Goal: Information Seeking & Learning: Learn about a topic

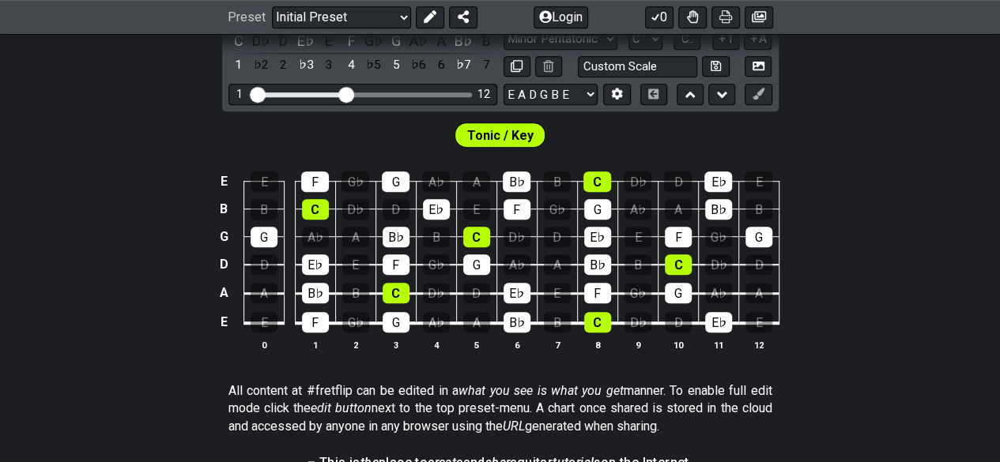
scroll to position [316, 0]
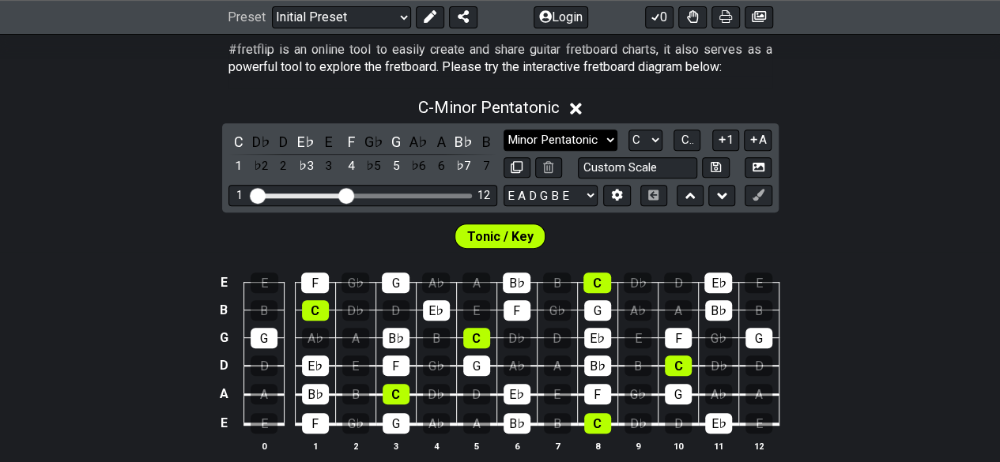
click at [599, 135] on select "Minor Pentatonic Click to edit Minor Pentatonic Major Pentatonic Minor Blues Ma…" at bounding box center [560, 140] width 114 height 21
select select "Major 7th"
click at [503, 130] on select "Minor Pentatonic Click to edit Minor Pentatonic Major Pentatonic Minor Blues Ma…" at bounding box center [560, 140] width 114 height 21
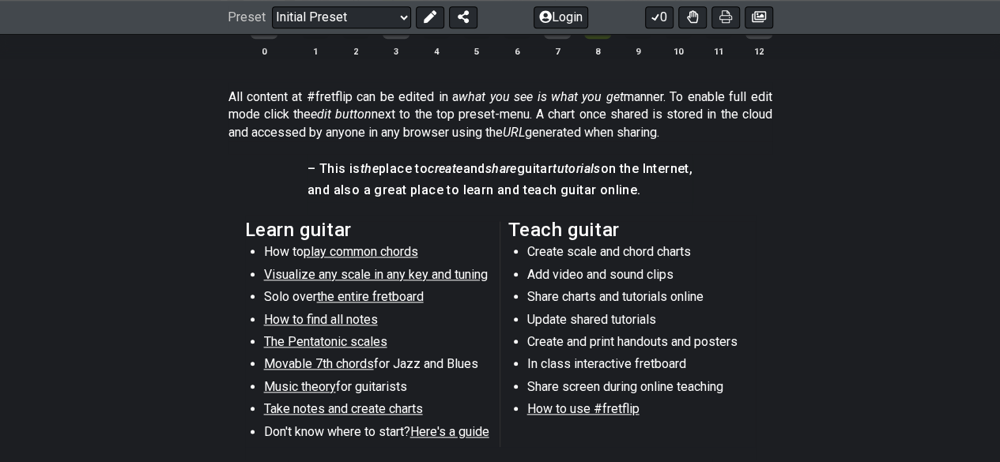
scroll to position [790, 0]
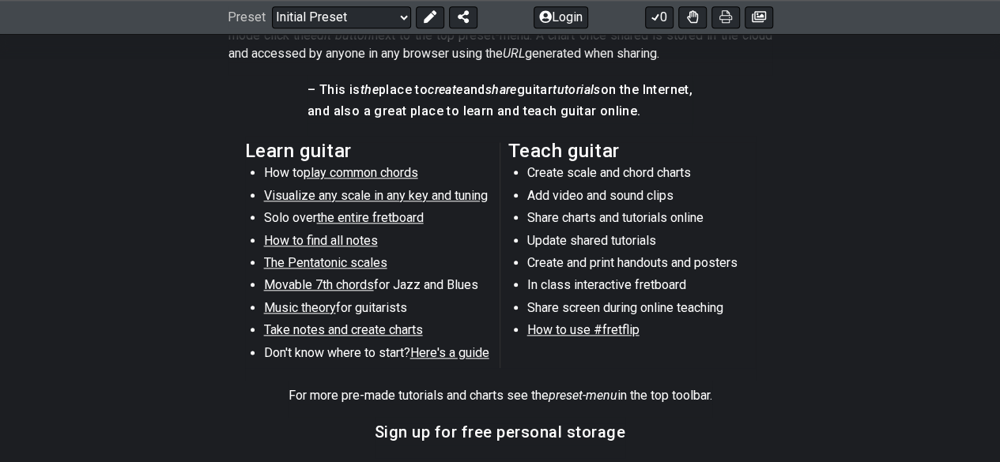
click at [402, 195] on span "Visualize any scale in any key and tuning" at bounding box center [376, 195] width 224 height 15
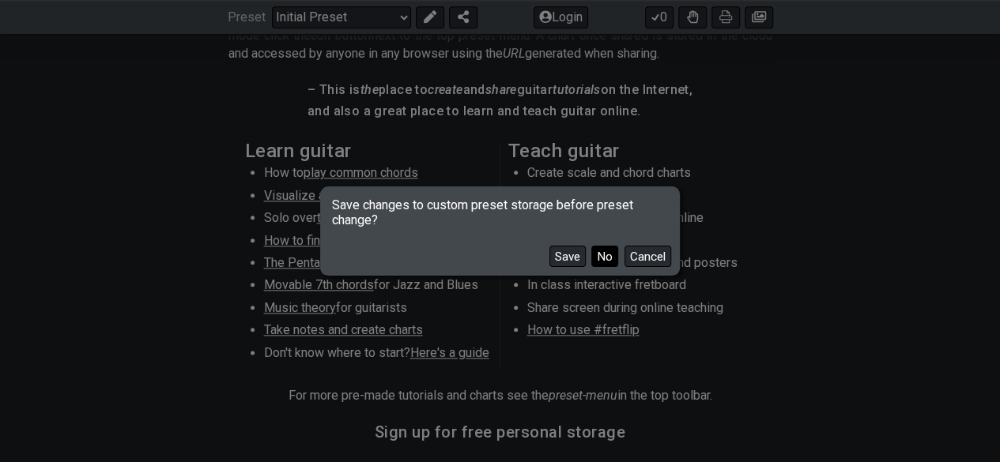
click at [595, 255] on button "No" at bounding box center [604, 256] width 27 height 21
select select "/guitar-scales"
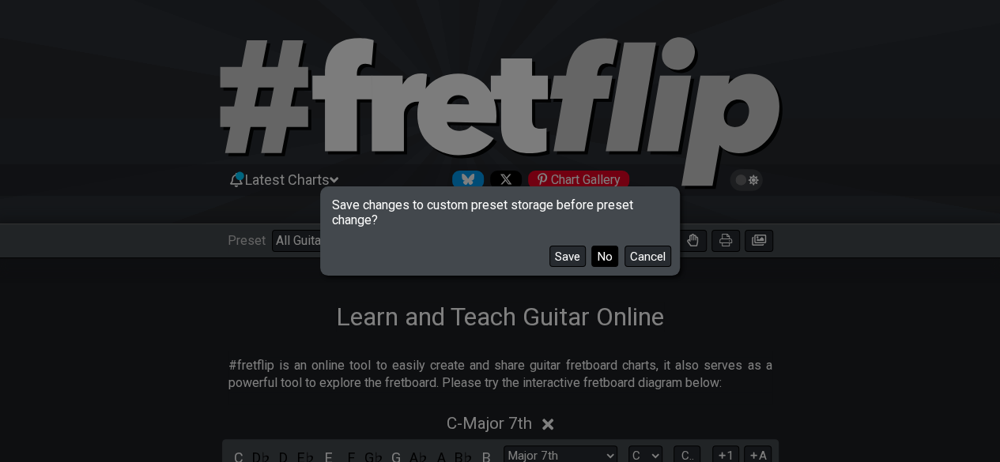
select select "Minor Pentatonic"
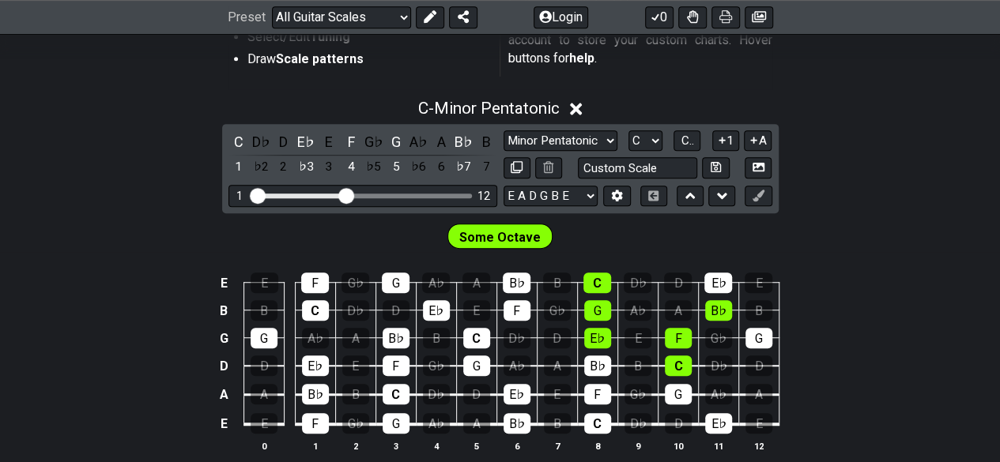
scroll to position [474, 0]
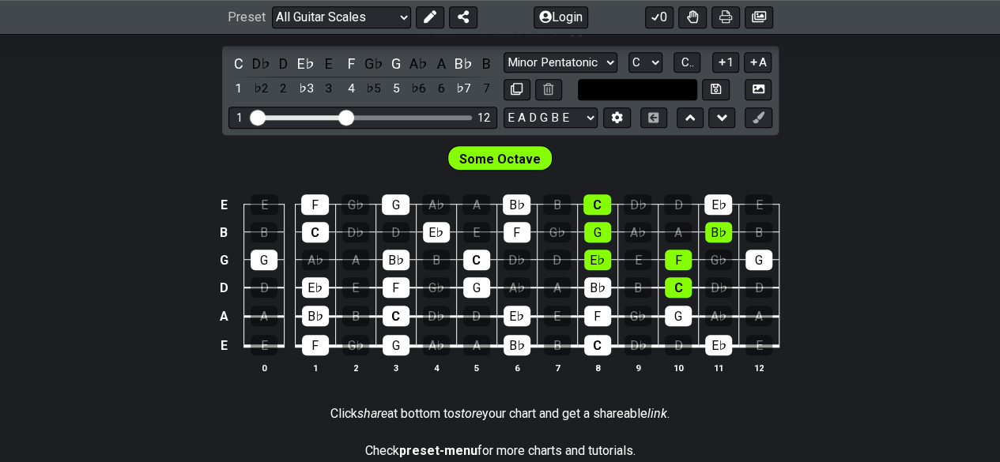
click at [661, 84] on input "text" at bounding box center [638, 89] width 120 height 21
type input "Custom Scale"
click at [985, 156] on div "Some Octave" at bounding box center [500, 155] width 1000 height 40
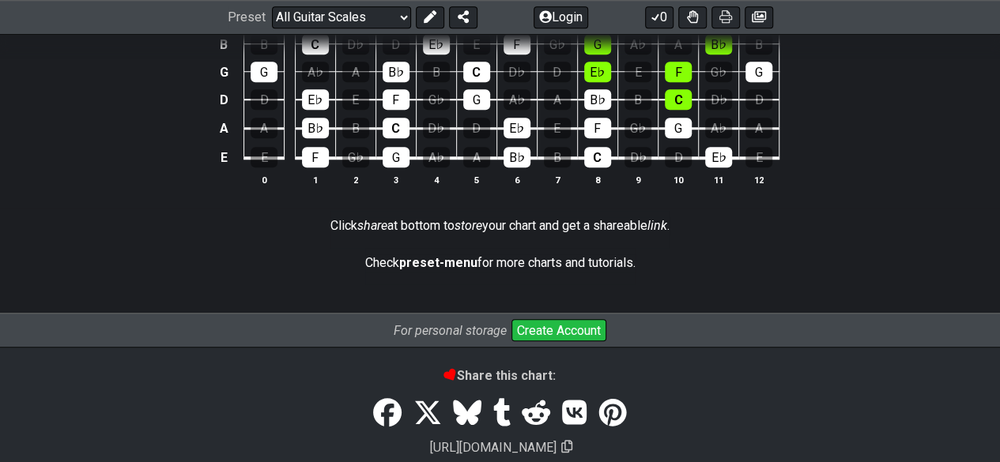
scroll to position [425, 0]
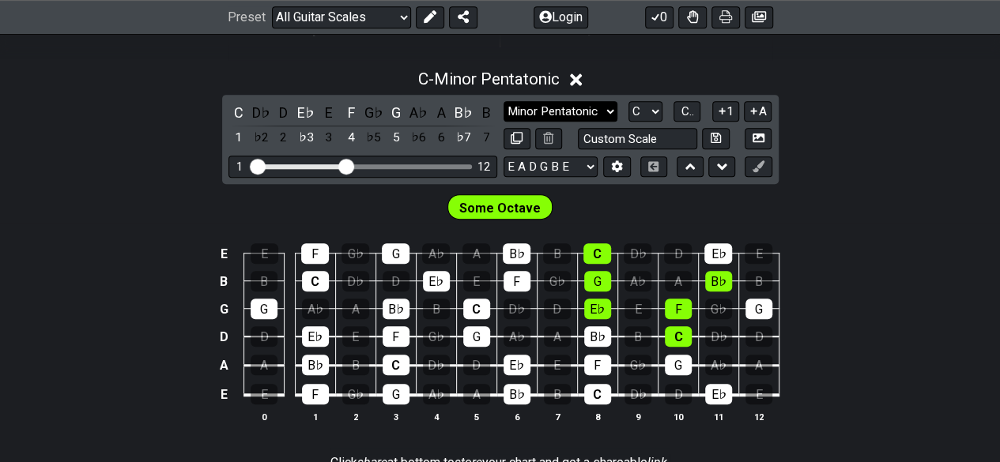
click at [550, 116] on select "Minor Pentatonic Root Minor Pentatonic Major Pentatonic Minor Blues Major Blues…" at bounding box center [560, 111] width 114 height 21
select select "Root"
click at [503, 101] on select "Minor Pentatonic Root Minor Pentatonic Major Pentatonic Minor Blues Major Blues…" at bounding box center [560, 111] width 114 height 21
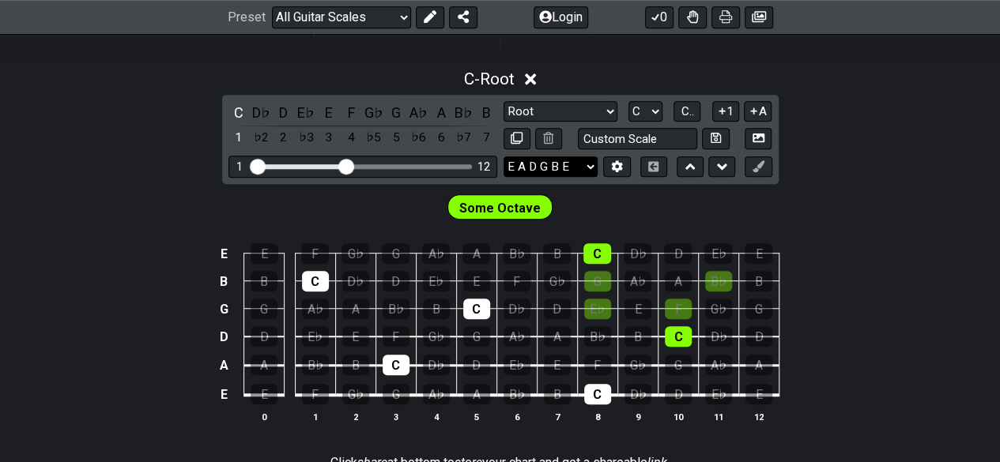
click at [575, 164] on select "E A D G B E E A D G B E E A D G B E B E A D F♯ B A D G C E A D A D G B E E♭ A♭ …" at bounding box center [550, 166] width 94 height 21
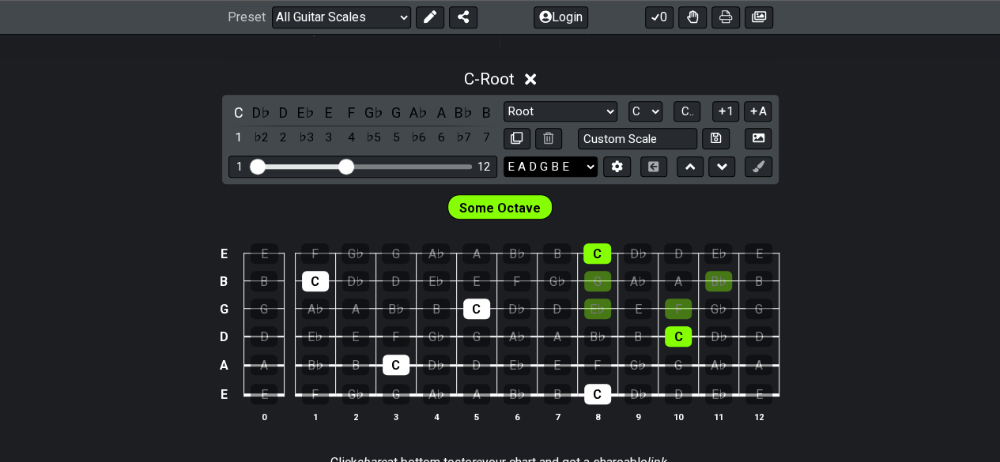
click at [575, 164] on select "E A D G B E E A D G B E E A D G B E B E A D F♯ B A D G C E A D A D G B E E♭ A♭ …" at bounding box center [550, 166] width 94 height 21
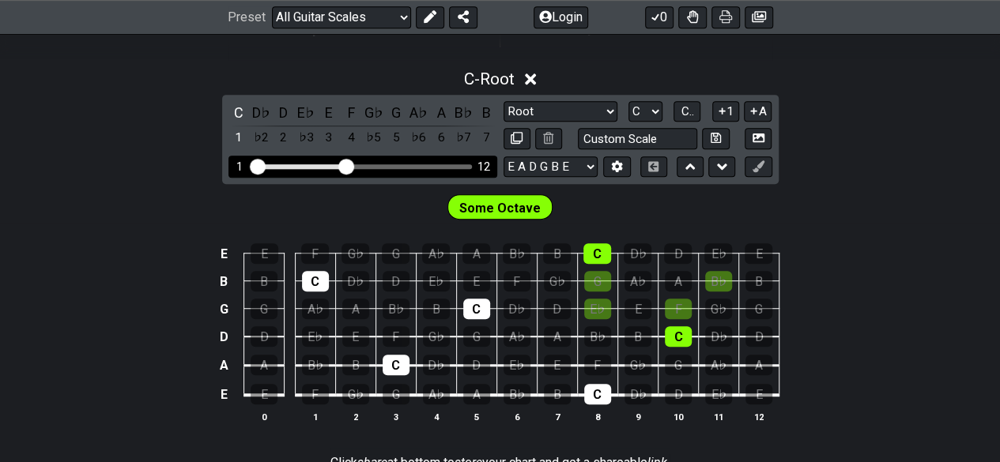
drag, startPoint x: 395, startPoint y: 161, endPoint x: 417, endPoint y: 162, distance: 22.1
click at [417, 162] on div "1 12" at bounding box center [362, 166] width 269 height 21
drag, startPoint x: 417, startPoint y: 162, endPoint x: 419, endPoint y: 170, distance: 8.1
click at [419, 163] on div "1 12" at bounding box center [362, 166] width 269 height 21
click at [418, 171] on div "1 12" at bounding box center [362, 166] width 269 height 21
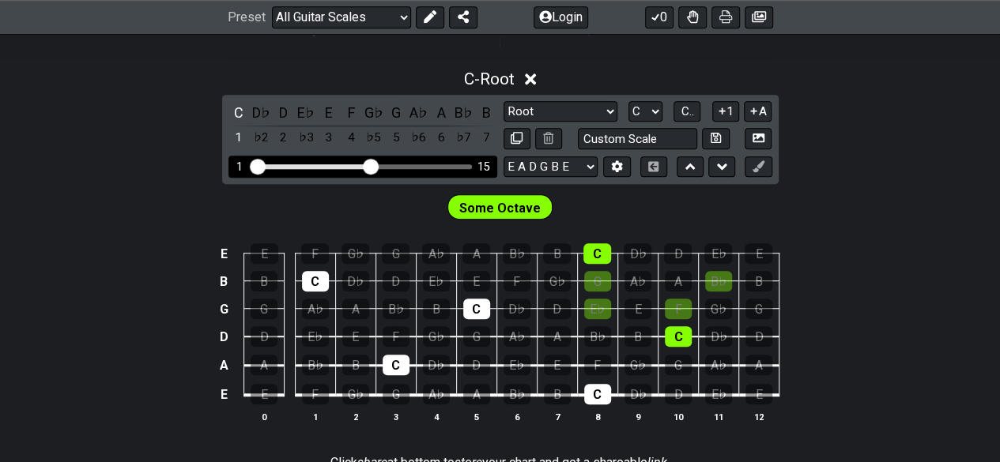
drag, startPoint x: 343, startPoint y: 164, endPoint x: 372, endPoint y: 164, distance: 29.2
click at [372, 165] on input "Visible fret range" at bounding box center [363, 165] width 224 height 0
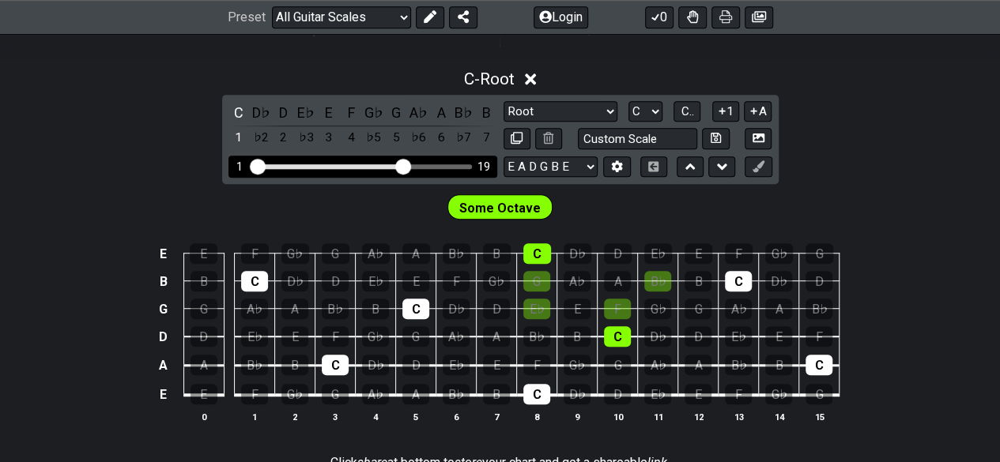
drag, startPoint x: 372, startPoint y: 164, endPoint x: 406, endPoint y: 163, distance: 34.0
click at [406, 165] on input "Visible fret range" at bounding box center [363, 165] width 224 height 0
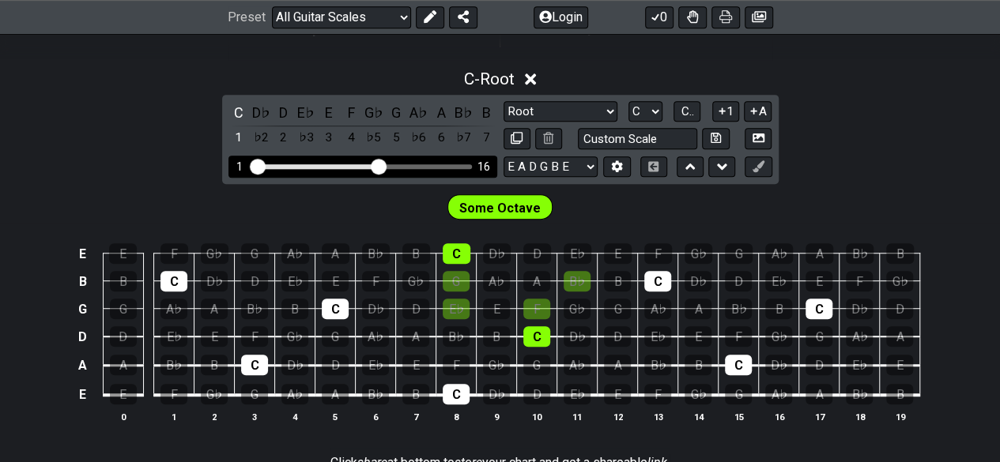
drag, startPoint x: 407, startPoint y: 163, endPoint x: 376, endPoint y: 165, distance: 30.9
click at [376, 165] on input "Visible fret range" at bounding box center [363, 165] width 224 height 0
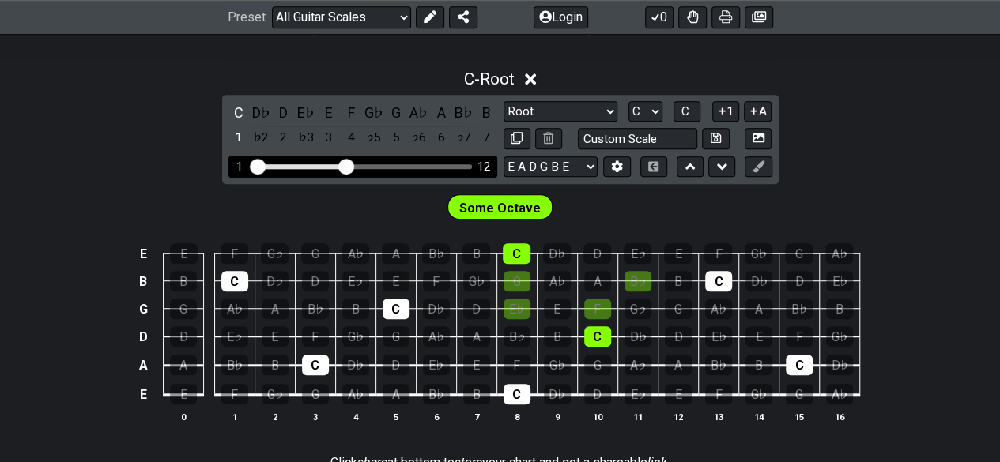
drag, startPoint x: 376, startPoint y: 165, endPoint x: 348, endPoint y: 168, distance: 28.6
click at [348, 165] on input "Visible fret range" at bounding box center [363, 165] width 224 height 0
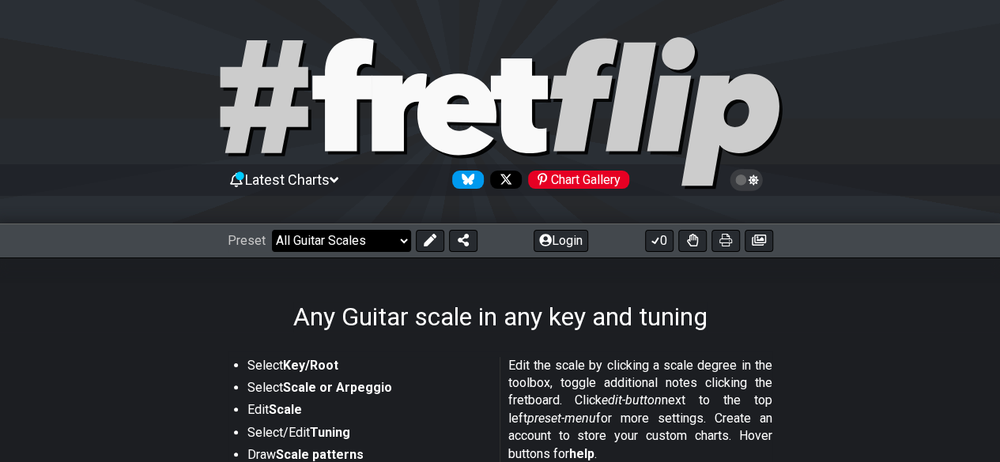
click at [379, 242] on select "Welcome to #fretflip! Initial Preset Custom Preset Minor Pentatonic Major Penta…" at bounding box center [341, 241] width 139 height 22
click at [272, 230] on select "Welcome to #fretflip! Initial Preset Custom Preset Minor Pentatonic Major Penta…" at bounding box center [341, 241] width 139 height 22
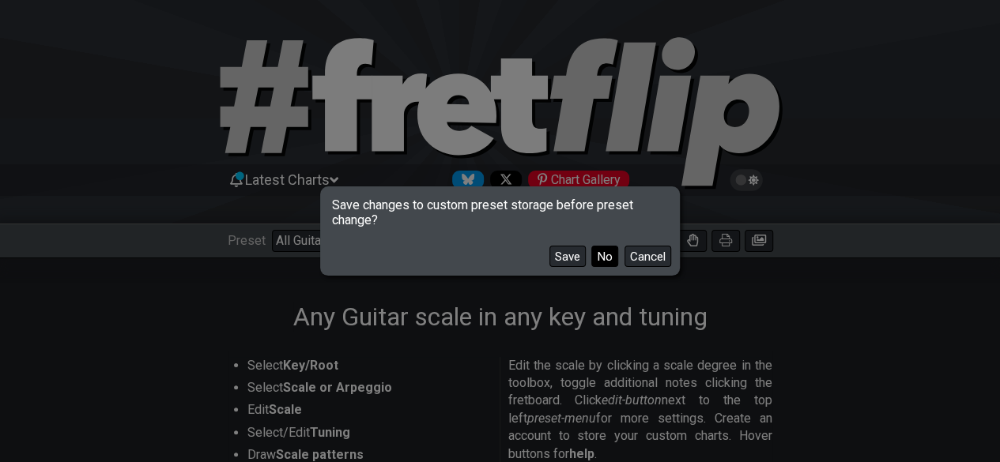
click at [609, 254] on button "No" at bounding box center [604, 256] width 27 height 21
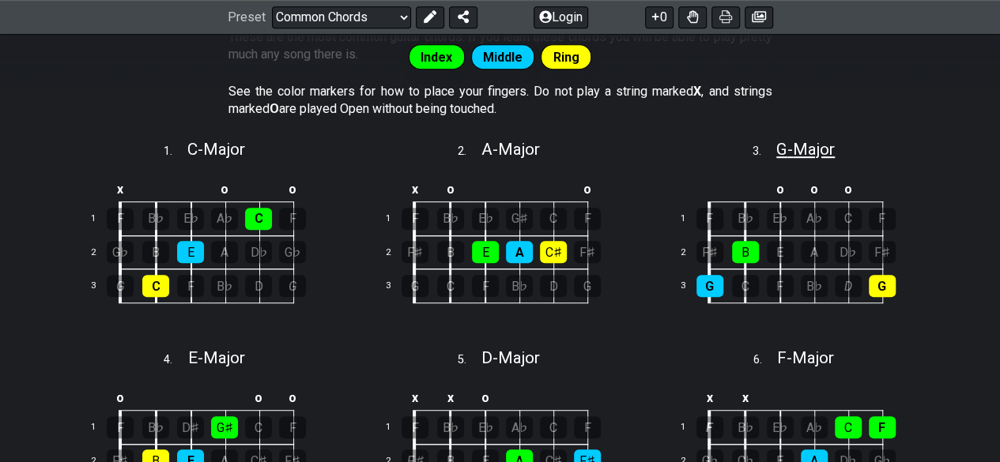
scroll to position [160, 0]
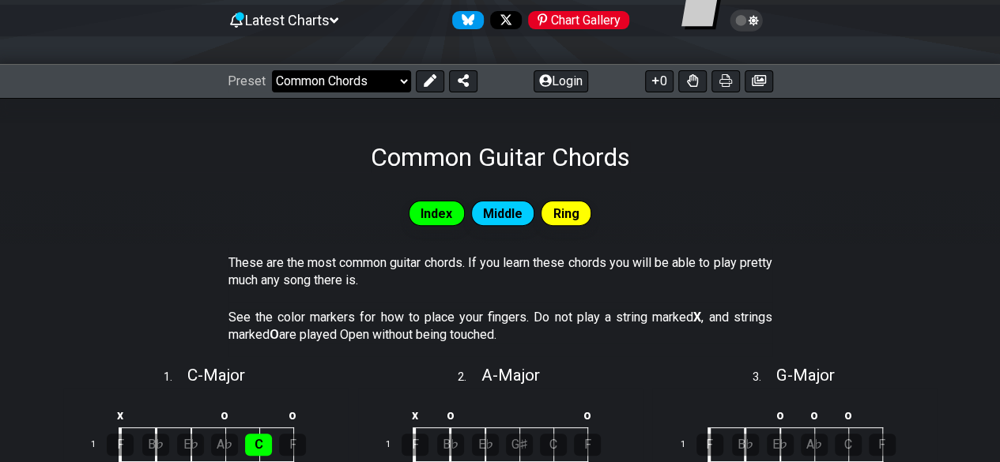
click at [401, 74] on select "Welcome to #fretflip! Initial Preset Custom Preset Minor Pentatonic Major Penta…" at bounding box center [341, 81] width 139 height 22
click at [272, 70] on select "Welcome to #fretflip! Initial Preset Custom Preset Minor Pentatonic Major Penta…" at bounding box center [341, 81] width 139 height 22
select select "/major-triad-arpeggios"
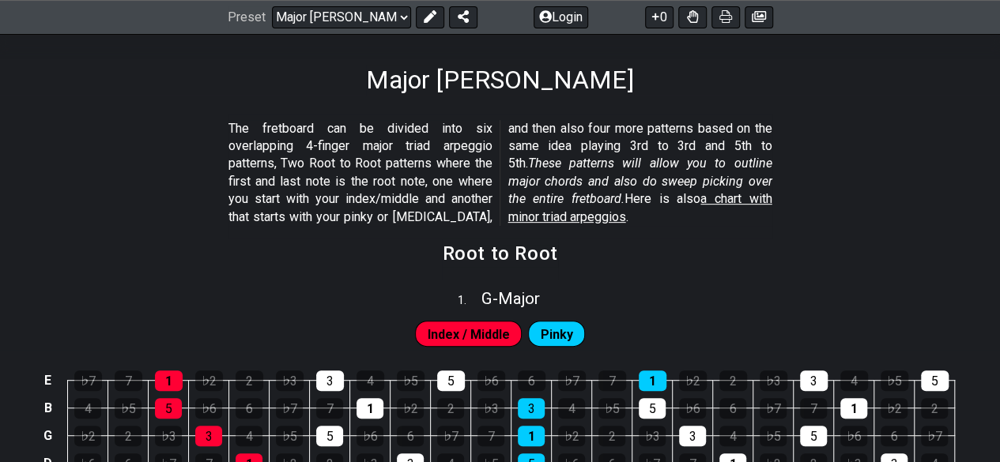
scroll to position [395, 0]
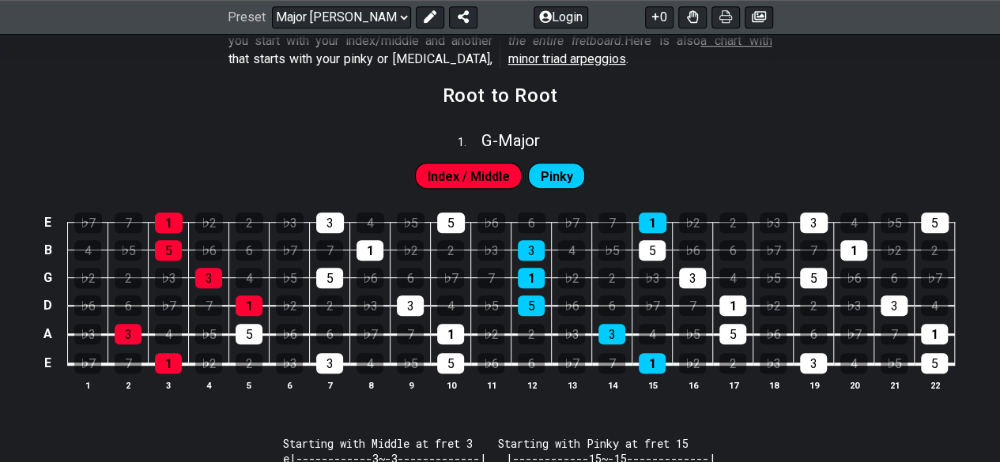
click at [490, 173] on span "Index / Middle" at bounding box center [469, 176] width 82 height 23
click at [563, 168] on span "Pinky" at bounding box center [556, 176] width 32 height 23
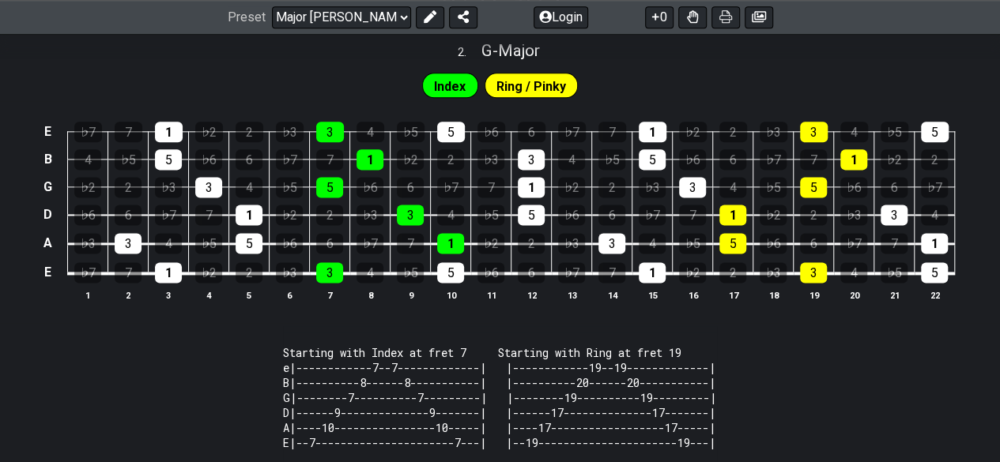
scroll to position [790, 0]
